Goal: Task Accomplishment & Management: Use online tool/utility

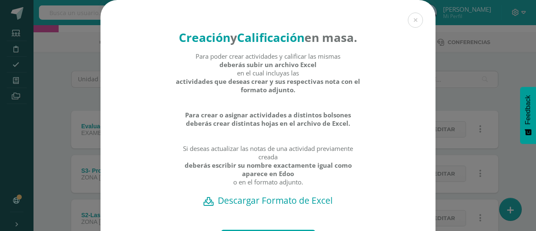
click at [419, 23] on button at bounding box center [415, 20] width 15 height 15
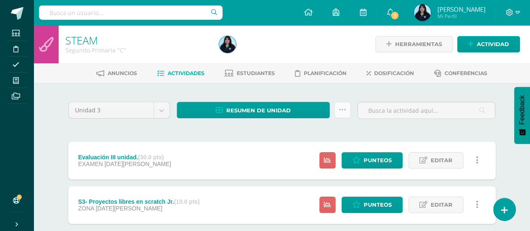
click at [342, 113] on icon at bounding box center [342, 109] width 7 height 7
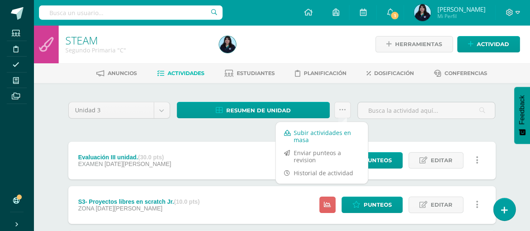
click at [312, 134] on link "Subir actividades en masa" at bounding box center [322, 136] width 92 height 20
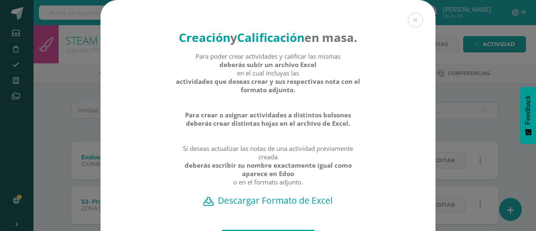
scroll to position [72, 0]
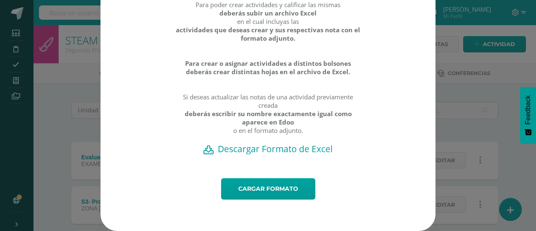
click at [254, 150] on h2 "Descargar Formato de Excel" at bounding box center [268, 149] width 306 height 12
click at [272, 185] on link "Cargar formato" at bounding box center [268, 188] width 94 height 21
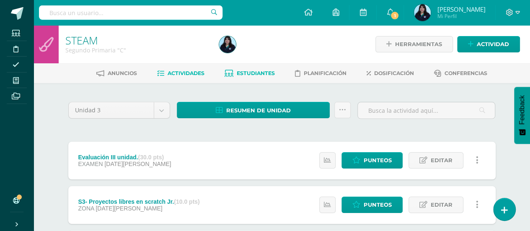
click at [260, 74] on span "Estudiantes" at bounding box center [256, 73] width 38 height 6
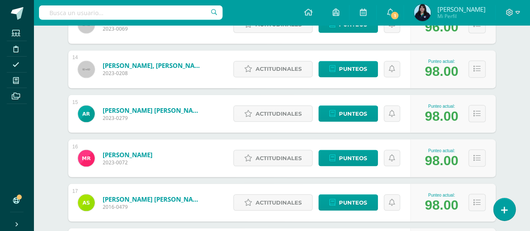
scroll to position [932, 0]
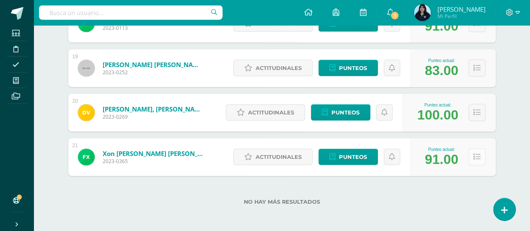
click at [478, 158] on icon at bounding box center [476, 156] width 7 height 7
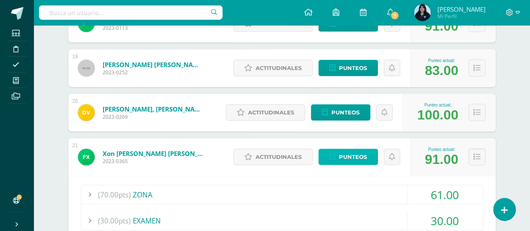
click at [351, 162] on span "Punteos" at bounding box center [353, 157] width 28 height 16
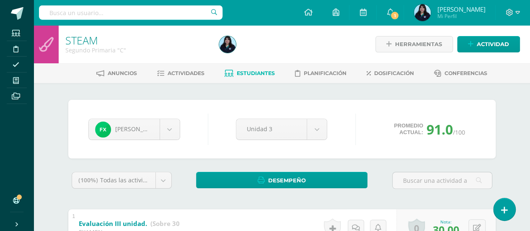
scroll to position [134, 0]
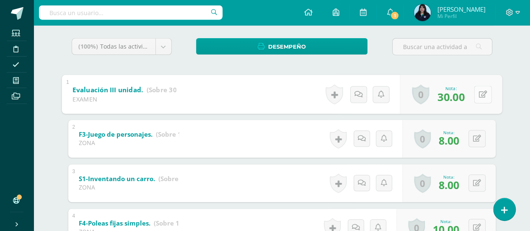
click at [473, 93] on div "0 [GEOGRAPHIC_DATA] Logros obtenidos Aún no hay logros agregados Nota: 30.00" at bounding box center [451, 94] width 102 height 39
click at [481, 95] on icon at bounding box center [482, 94] width 8 height 7
type input "28"
click at [462, 96] on icon at bounding box center [461, 96] width 8 height 7
click at [509, 113] on div "Frank Xon Noé Acuña Paulino Barrios Francisco Camey Emma Castellon Lucas Contre…" at bounding box center [282, 214] width 461 height 530
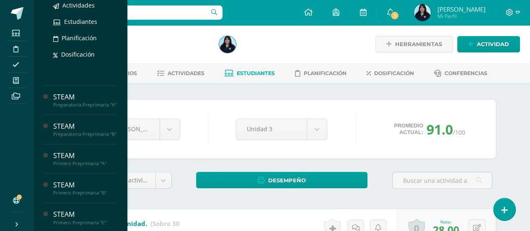
scroll to position [101, 0]
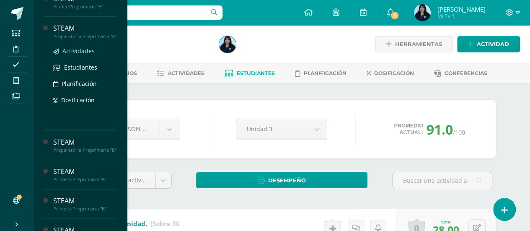
click at [73, 54] on span "Actividades" at bounding box center [78, 51] width 32 height 8
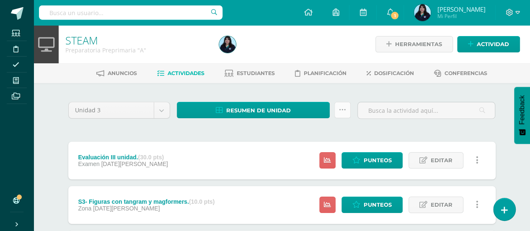
click at [342, 113] on icon at bounding box center [342, 109] width 7 height 7
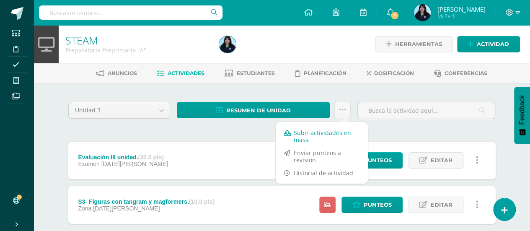
click at [304, 130] on link "Subir actividades en masa" at bounding box center [322, 136] width 92 height 20
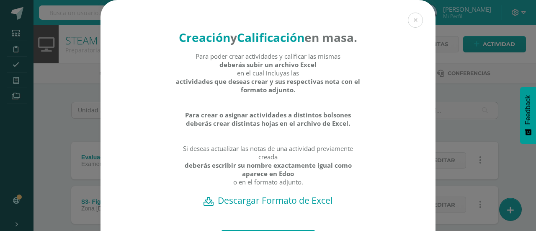
scroll to position [72, 0]
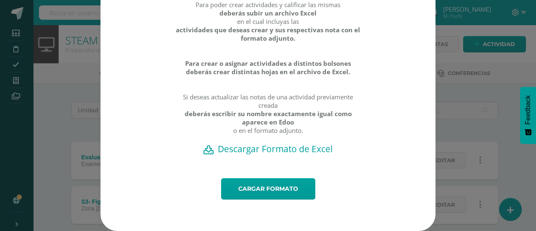
click at [268, 146] on h2 "Descargar Formato de Excel" at bounding box center [268, 149] width 306 height 12
